Goal: Find specific page/section: Find specific page/section

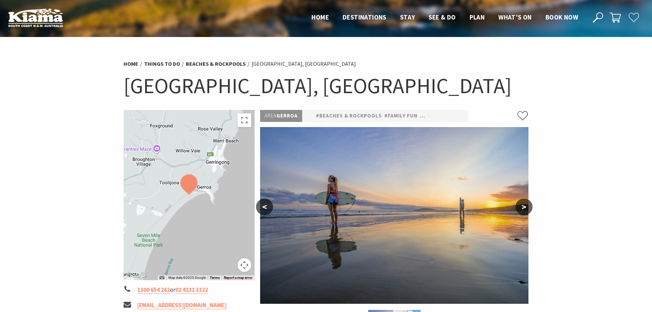
click at [533, 198] on section "Home Things To Do Beaches & Rockpools [GEOGRAPHIC_DATA], [GEOGRAPHIC_DATA] [GEO…" at bounding box center [326, 281] width 652 height 489
click at [529, 205] on button ">" at bounding box center [524, 207] width 17 height 16
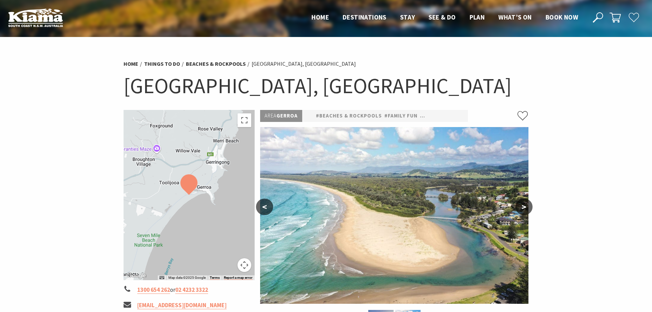
click at [527, 204] on button ">" at bounding box center [524, 207] width 17 height 16
click at [521, 205] on button ">" at bounding box center [524, 207] width 17 height 16
click at [232, 62] on link "Beaches & Rockpools" at bounding box center [216, 63] width 60 height 7
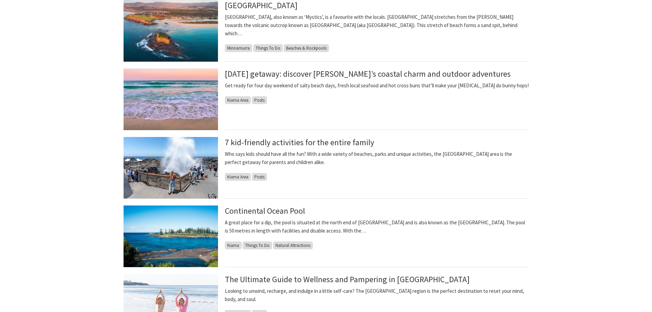
scroll to position [445, 0]
